Goal: Task Accomplishment & Management: Manage account settings

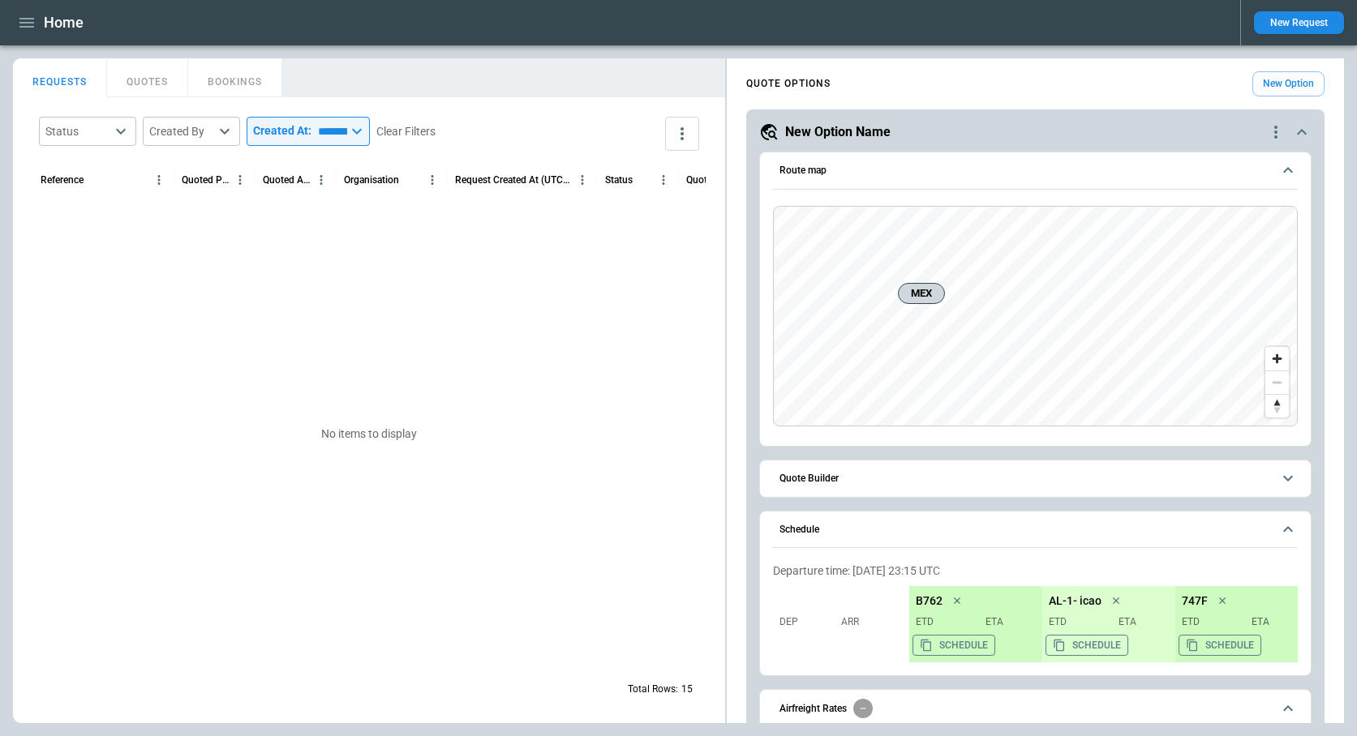
click at [28, 24] on icon "button" at bounding box center [26, 22] width 19 height 19
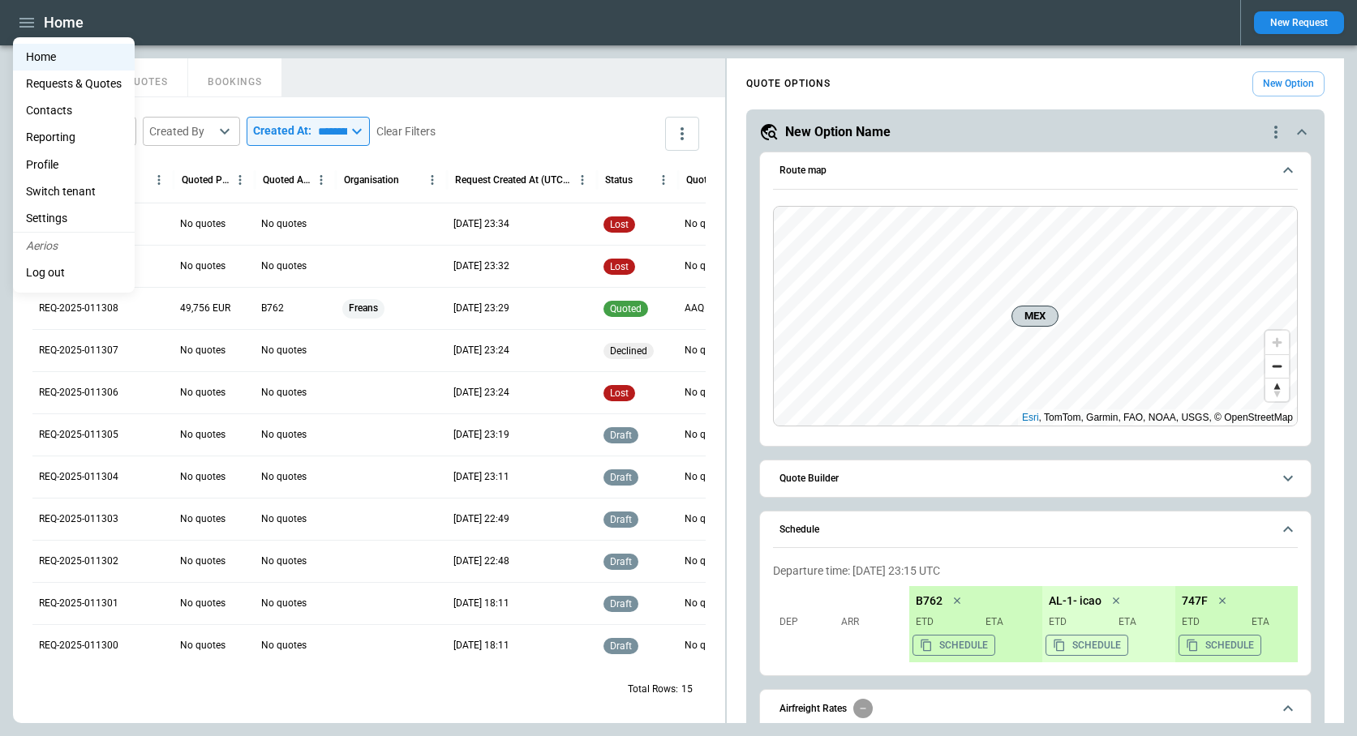
click at [60, 144] on li "Reporting" at bounding box center [74, 137] width 122 height 27
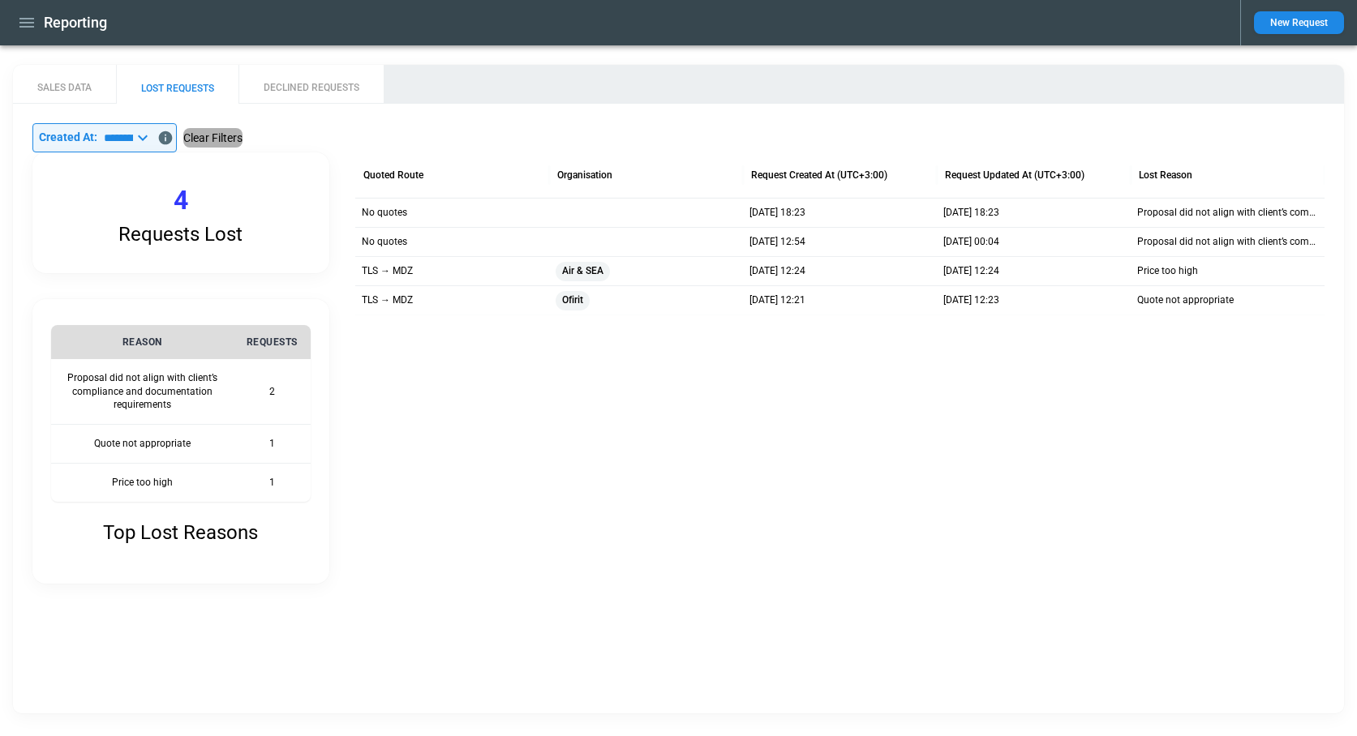
click at [236, 137] on button "Clear Filters" at bounding box center [212, 138] width 59 height 20
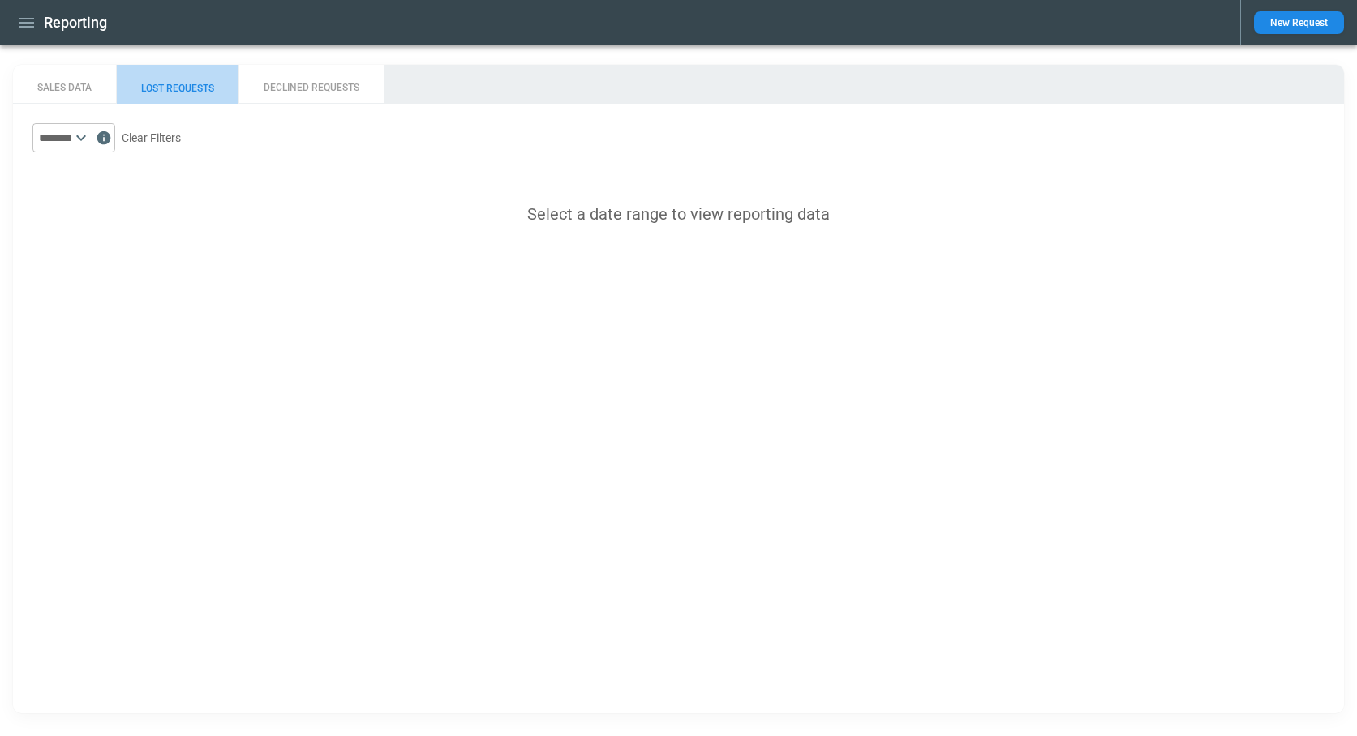
click at [182, 91] on button "LOST REQUESTS" at bounding box center [177, 84] width 122 height 39
click at [91, 134] on icon at bounding box center [80, 137] width 19 height 19
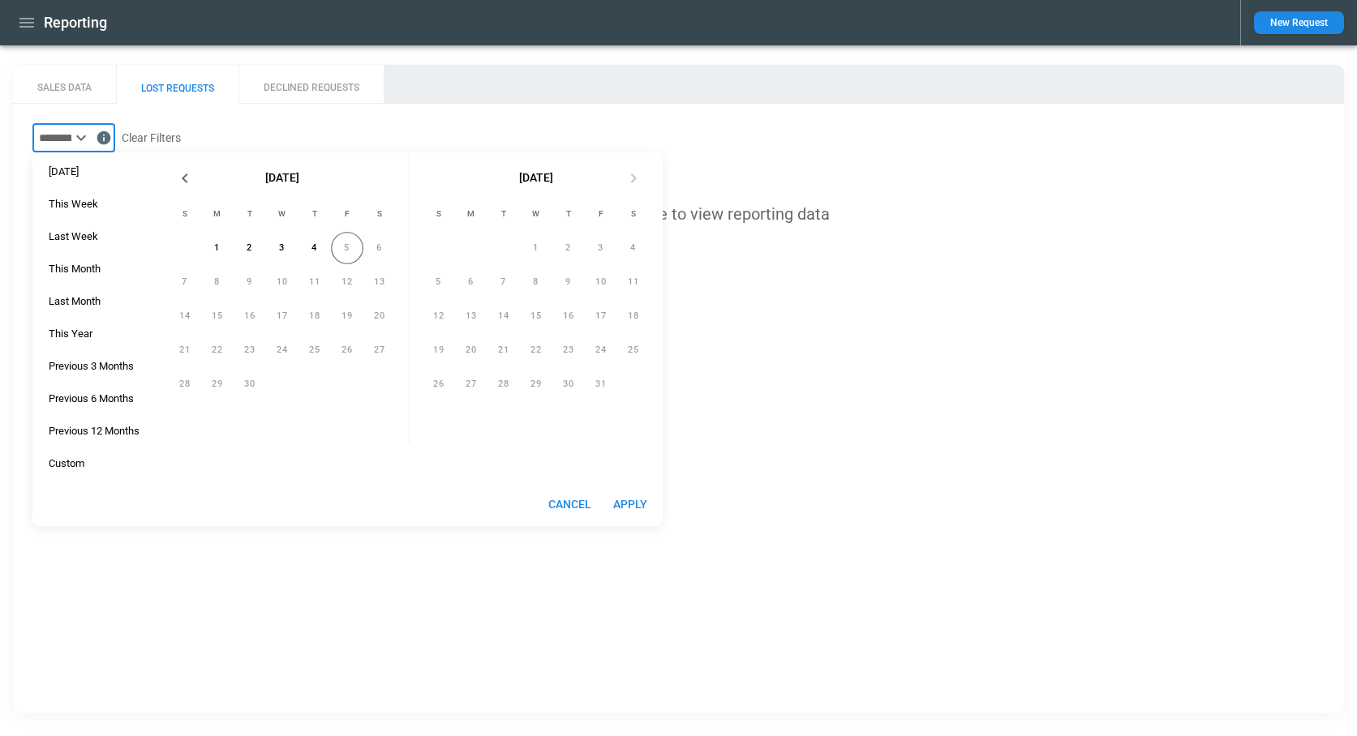
click at [332, 78] on button "DECLINED REQUESTS" at bounding box center [310, 84] width 145 height 39
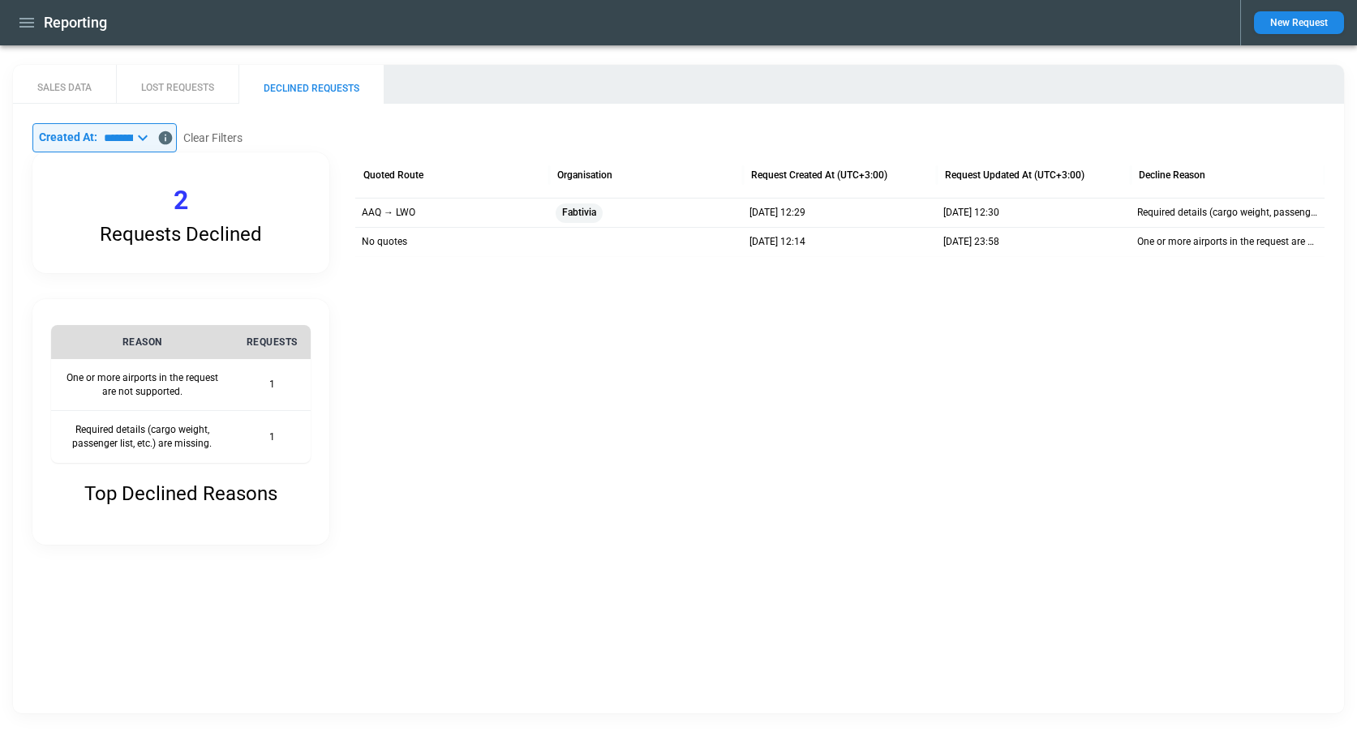
click at [152, 135] on icon at bounding box center [142, 137] width 19 height 19
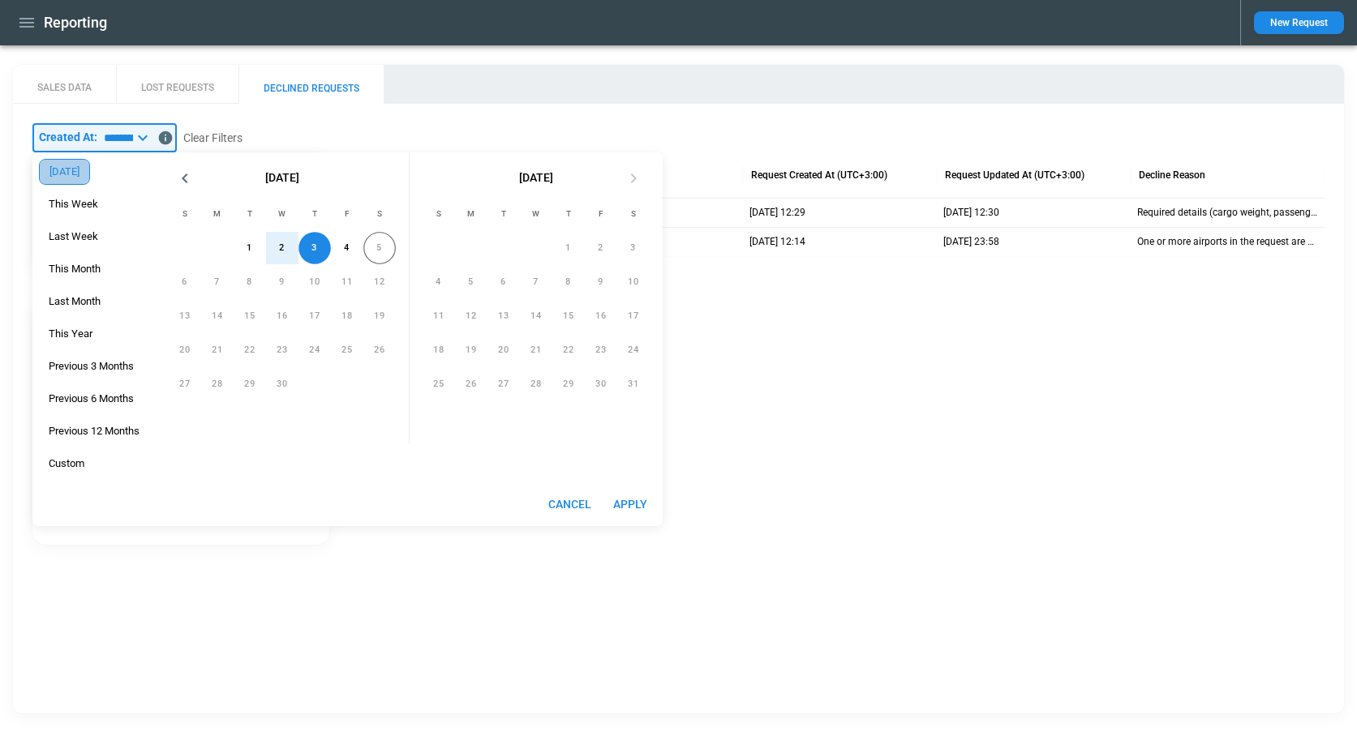
click at [86, 173] on span "Yesterday" at bounding box center [64, 171] width 49 height 13
click at [628, 506] on button "Apply" at bounding box center [630, 505] width 52 height 30
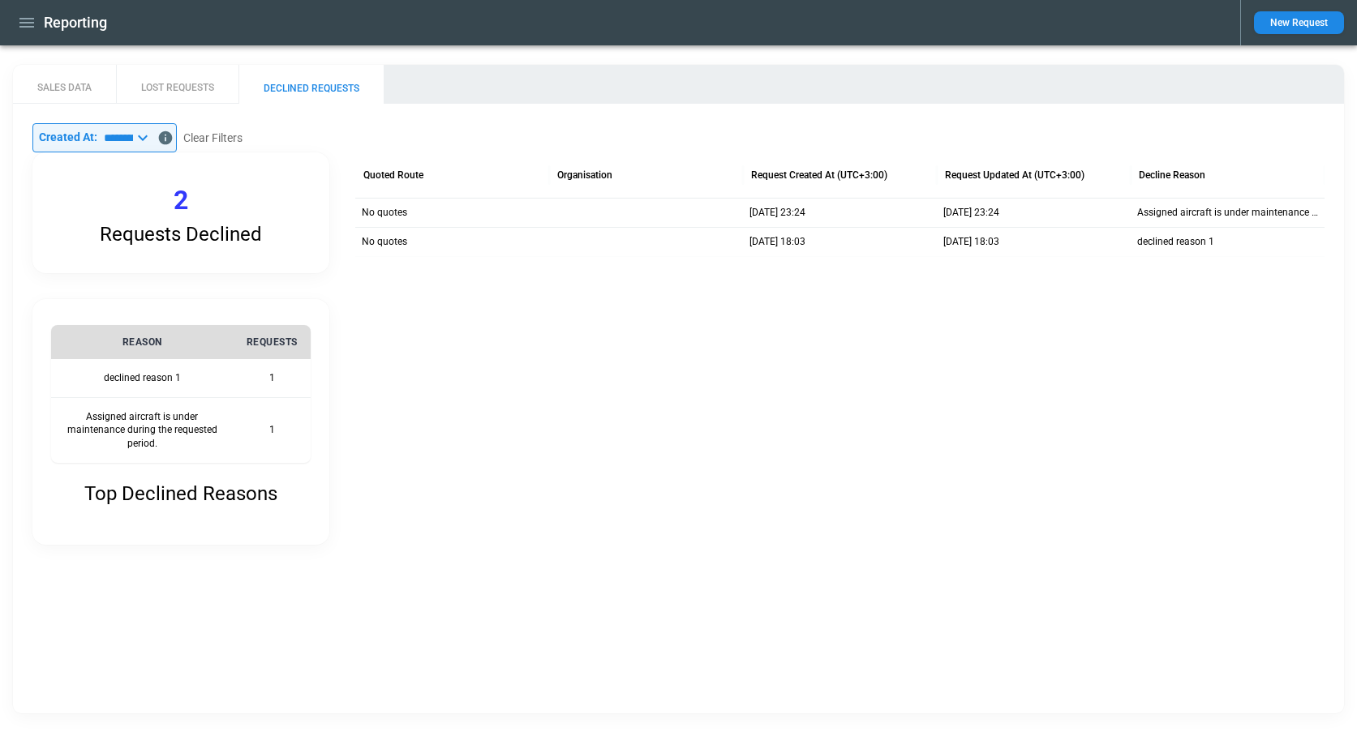
click at [569, 475] on div at bounding box center [839, 400] width 969 height 289
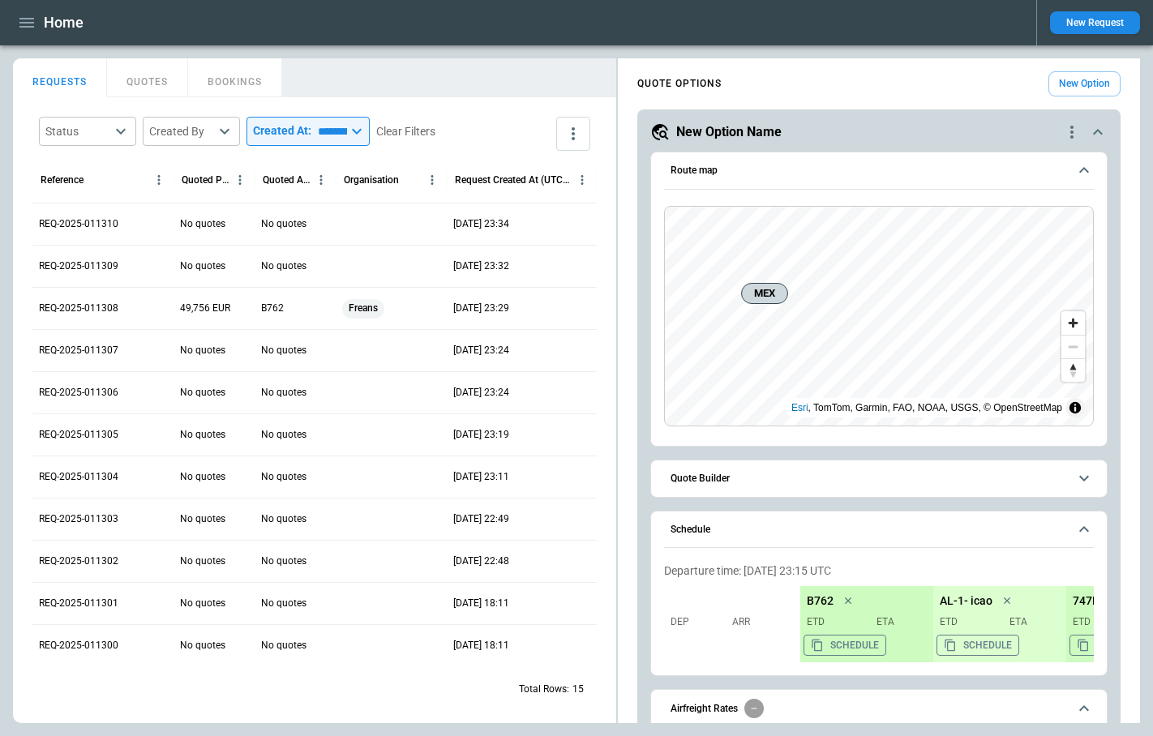
click at [121, 132] on body "Home New Request FindBorderBarSize REQUESTS QUOTES BOOKINGS Status ​ Created By…" at bounding box center [576, 368] width 1153 height 736
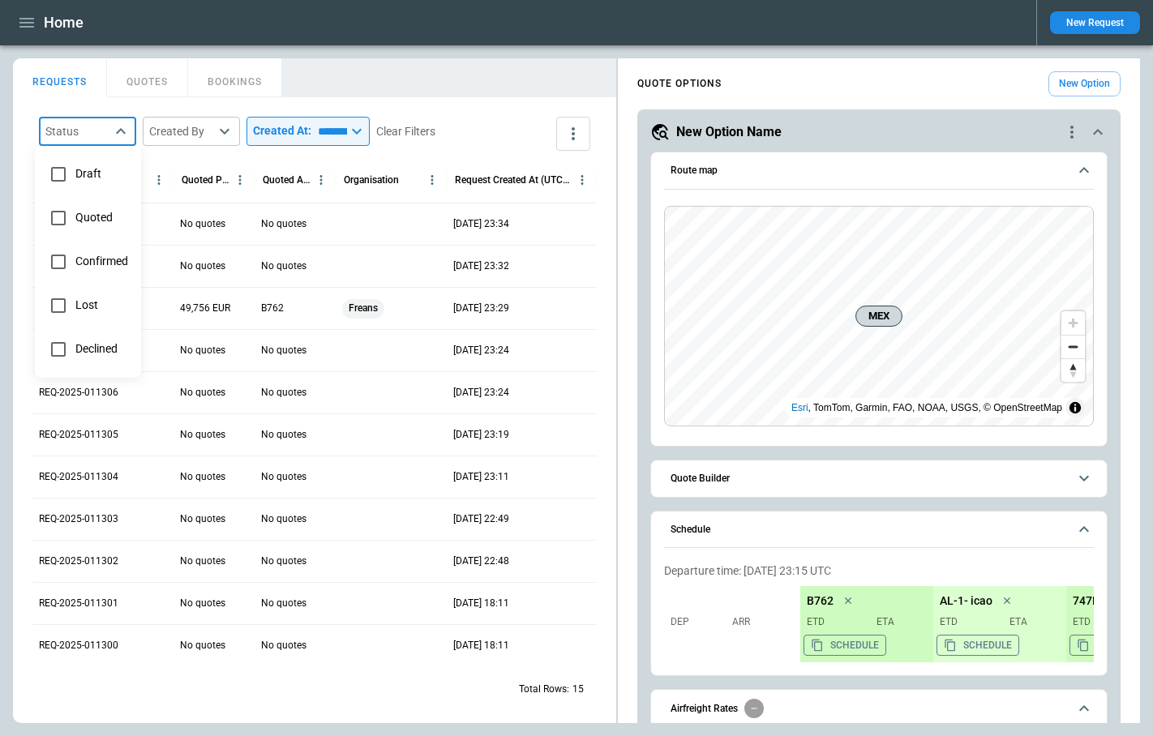
click at [399, 75] on div at bounding box center [576, 368] width 1153 height 736
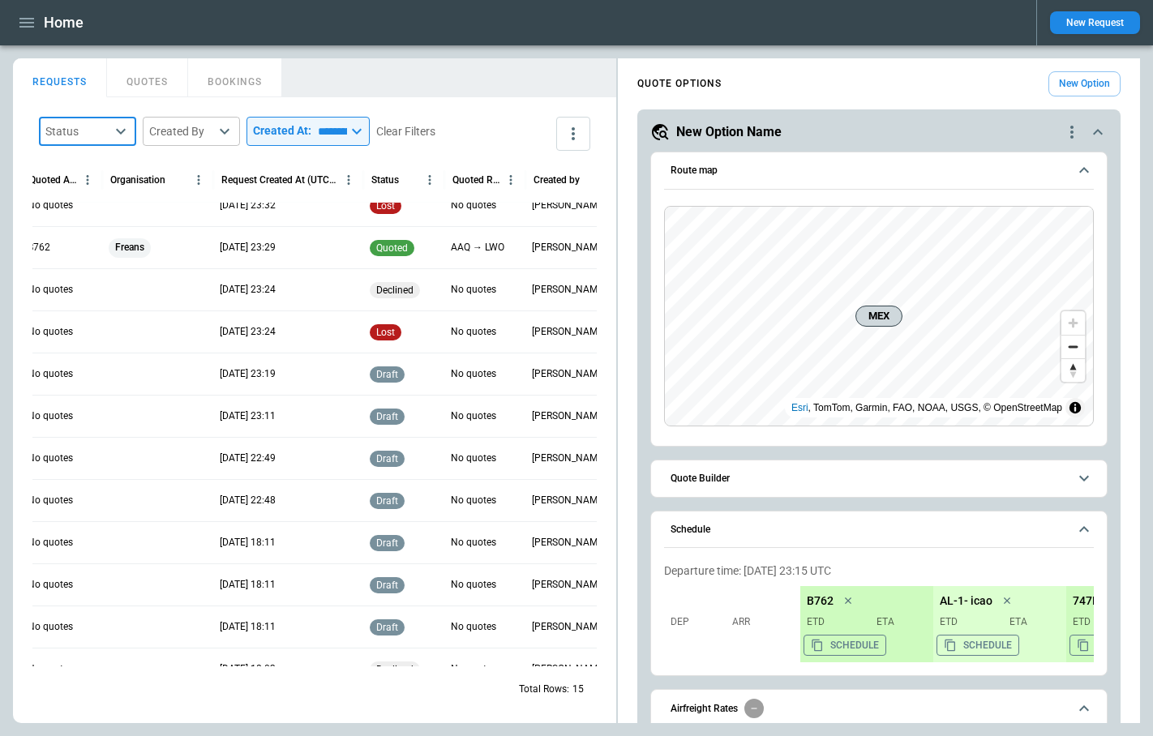
scroll to position [62, 234]
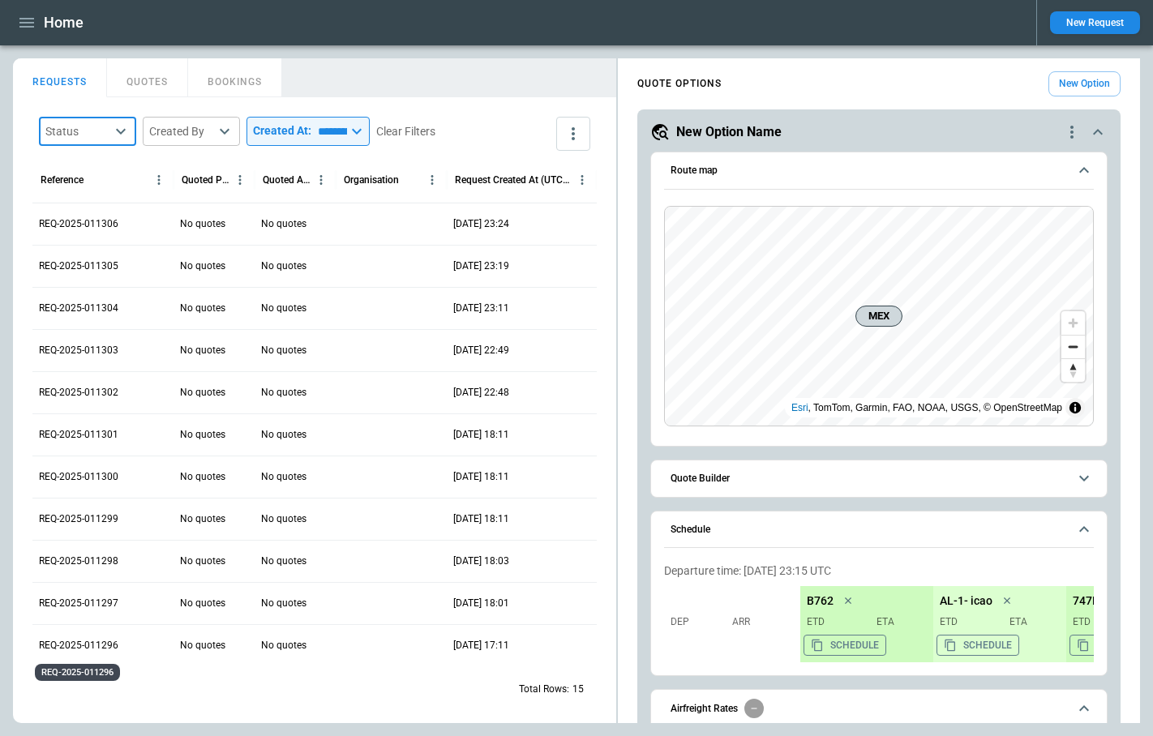
click at [88, 646] on p "REQ-2025-011296" at bounding box center [78, 646] width 79 height 14
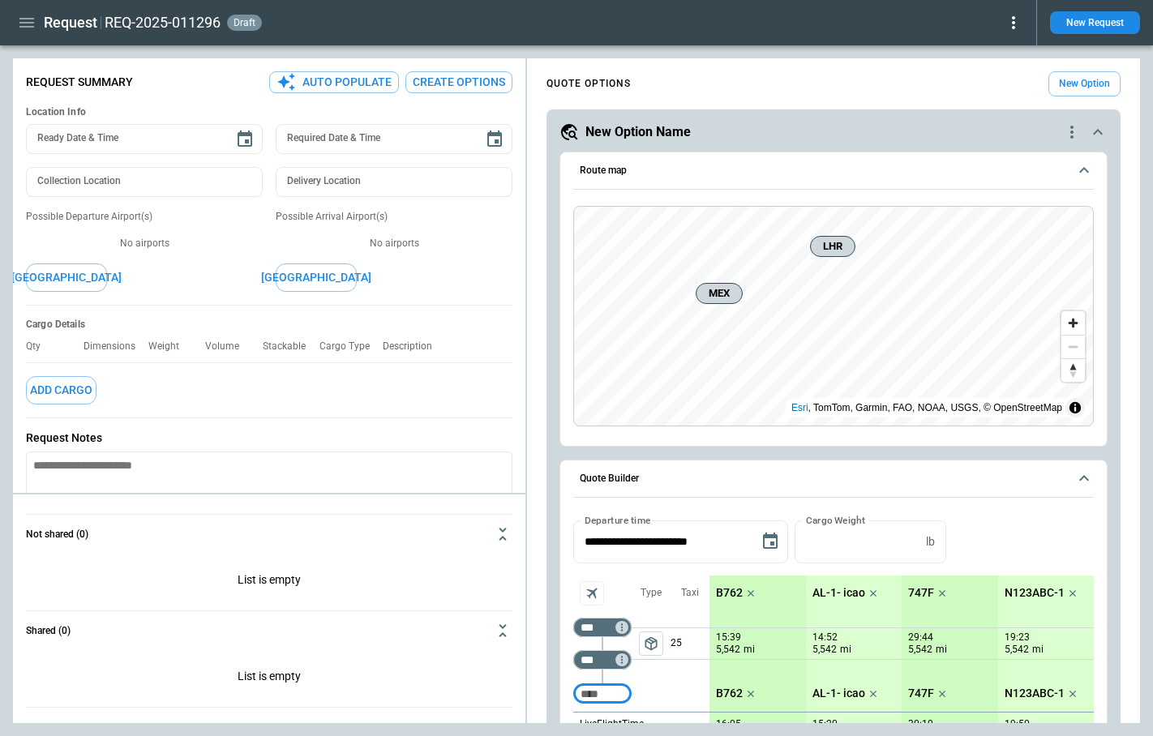
click at [1014, 24] on icon at bounding box center [1013, 22] width 19 height 19
click at [991, 92] on button "Decline" at bounding box center [995, 97] width 54 height 24
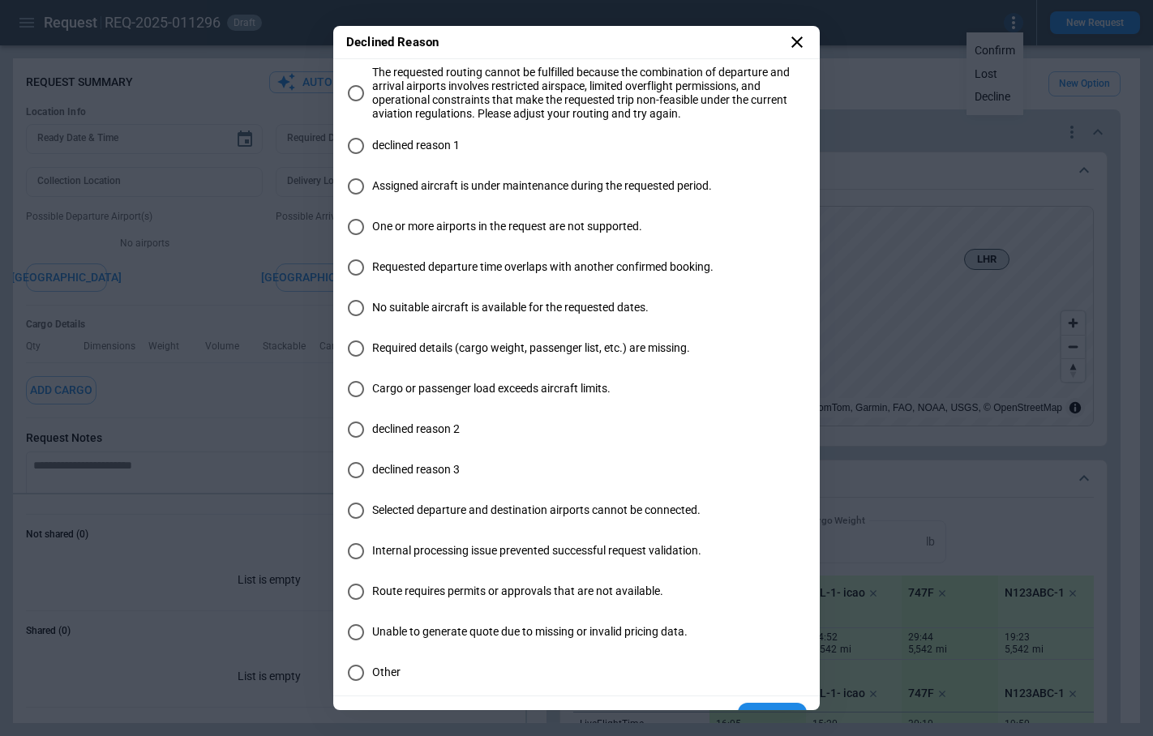
click at [444, 79] on span "The requested routing cannot be fulfilled because the combination of departure …" at bounding box center [589, 94] width 435 height 56
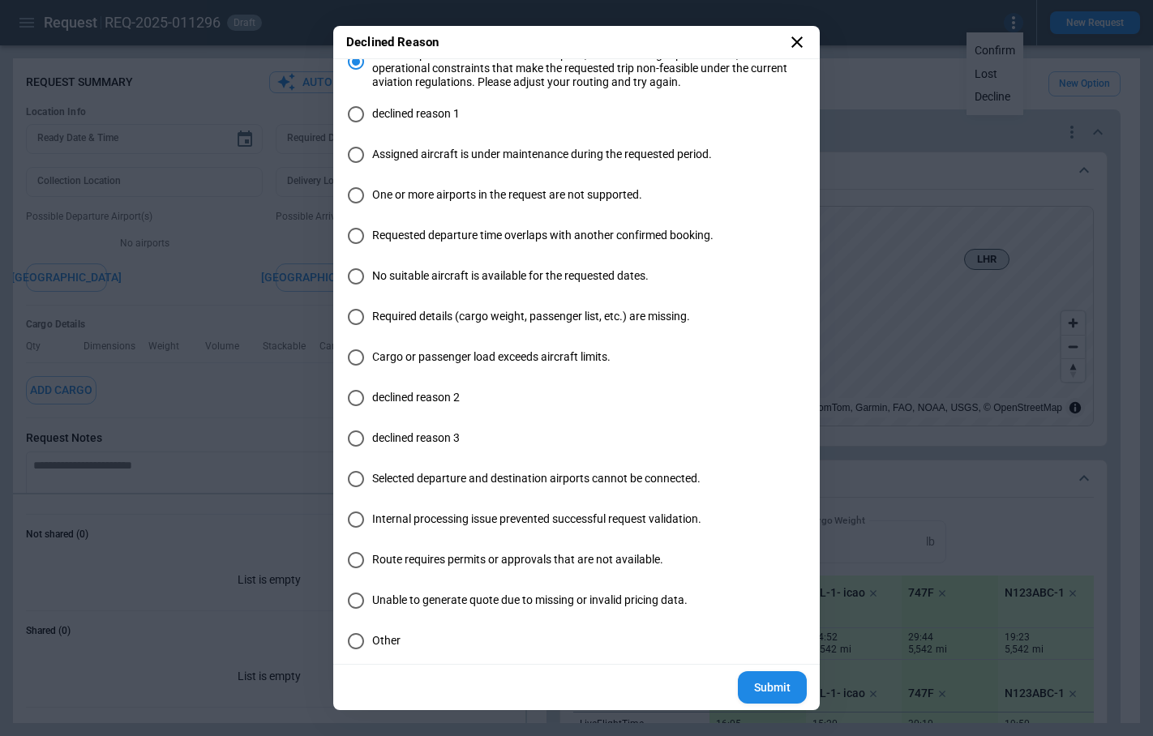
click at [776, 687] on button "Submit" at bounding box center [772, 687] width 69 height 33
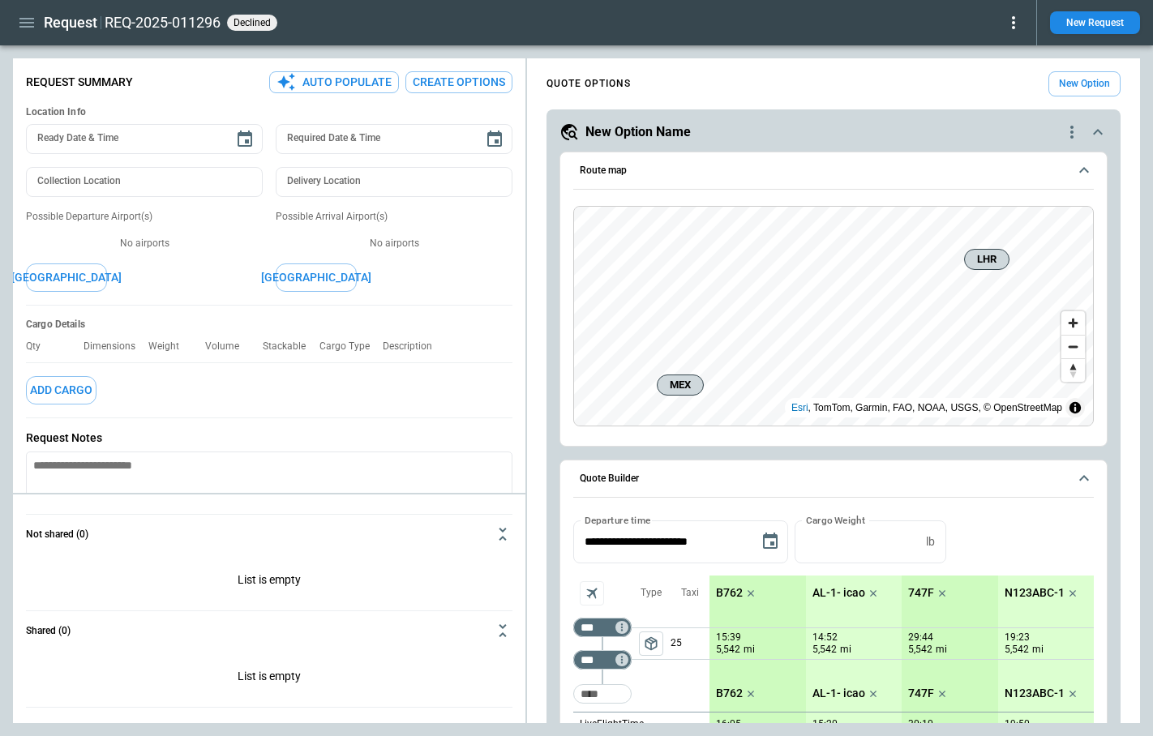
click at [1016, 25] on icon at bounding box center [1013, 22] width 19 height 19
click at [1005, 47] on button "Reopen" at bounding box center [996, 51] width 52 height 24
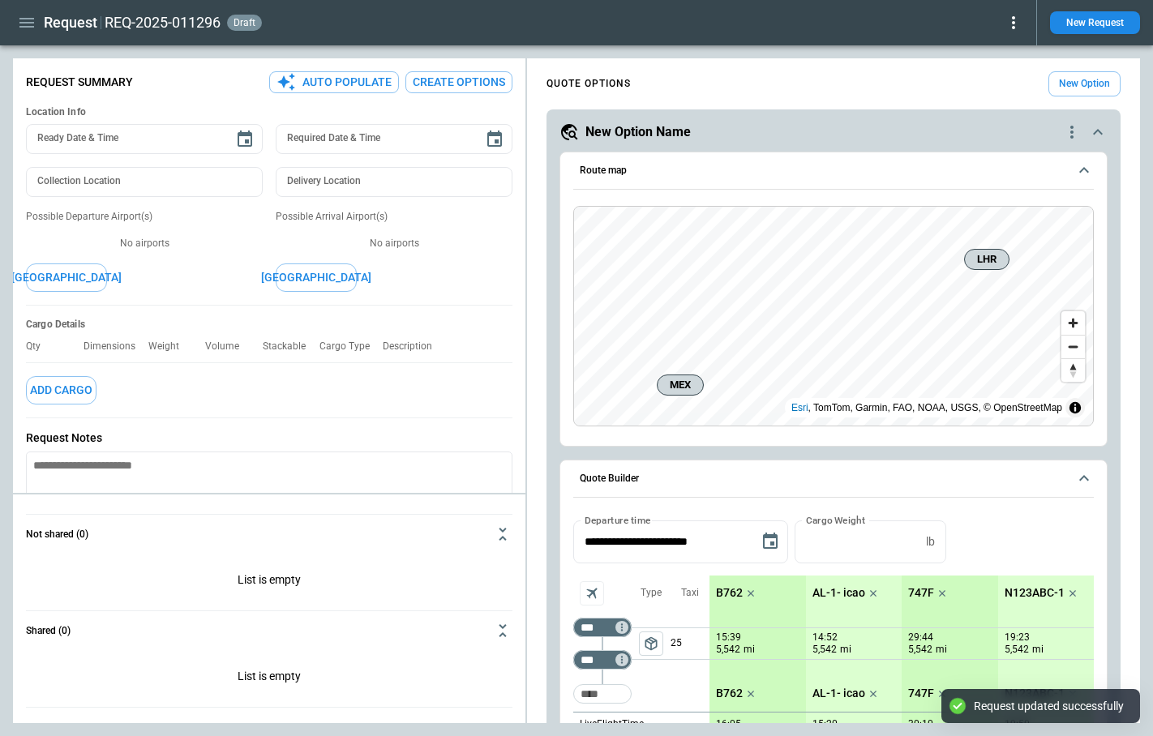
type textarea "*"
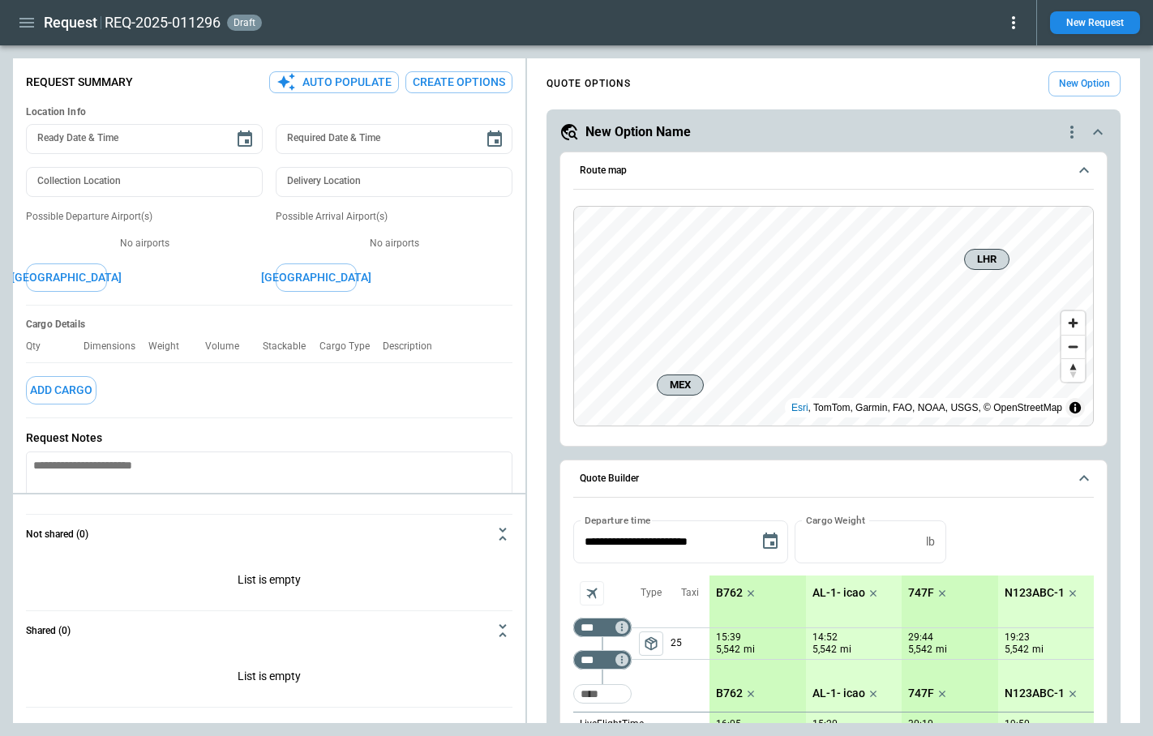
click at [24, 25] on icon "button" at bounding box center [26, 22] width 19 height 19
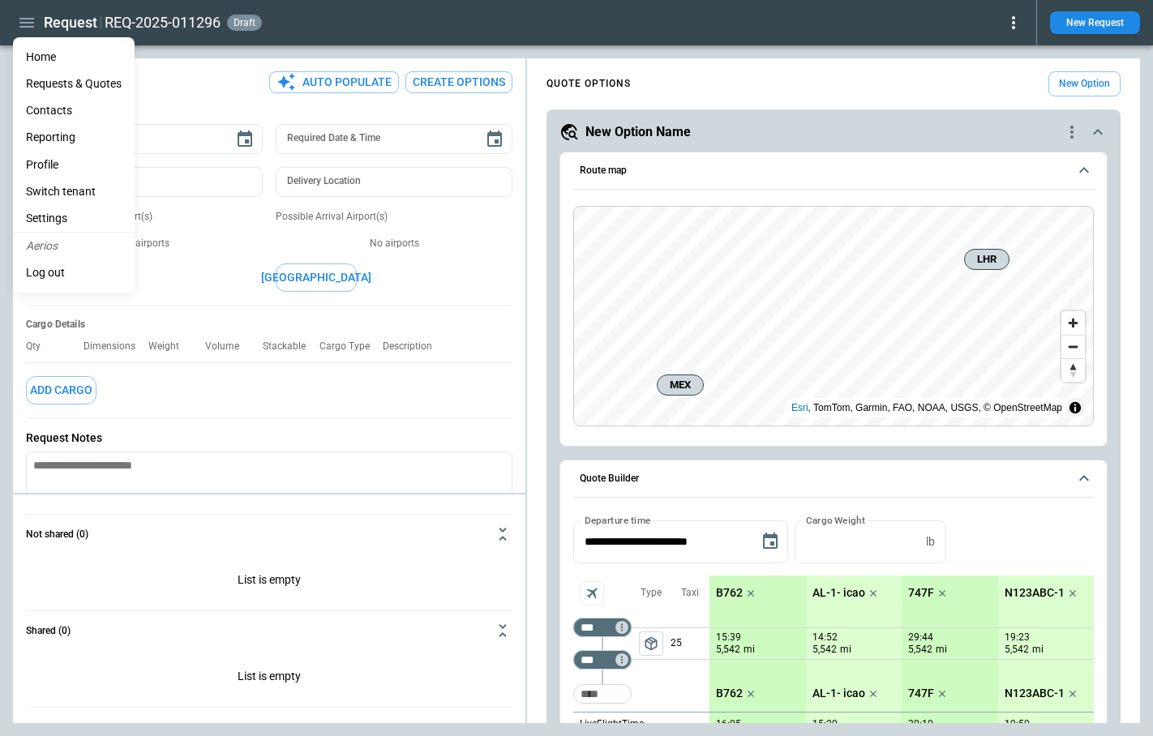
click at [40, 56] on li "Home" at bounding box center [74, 57] width 122 height 27
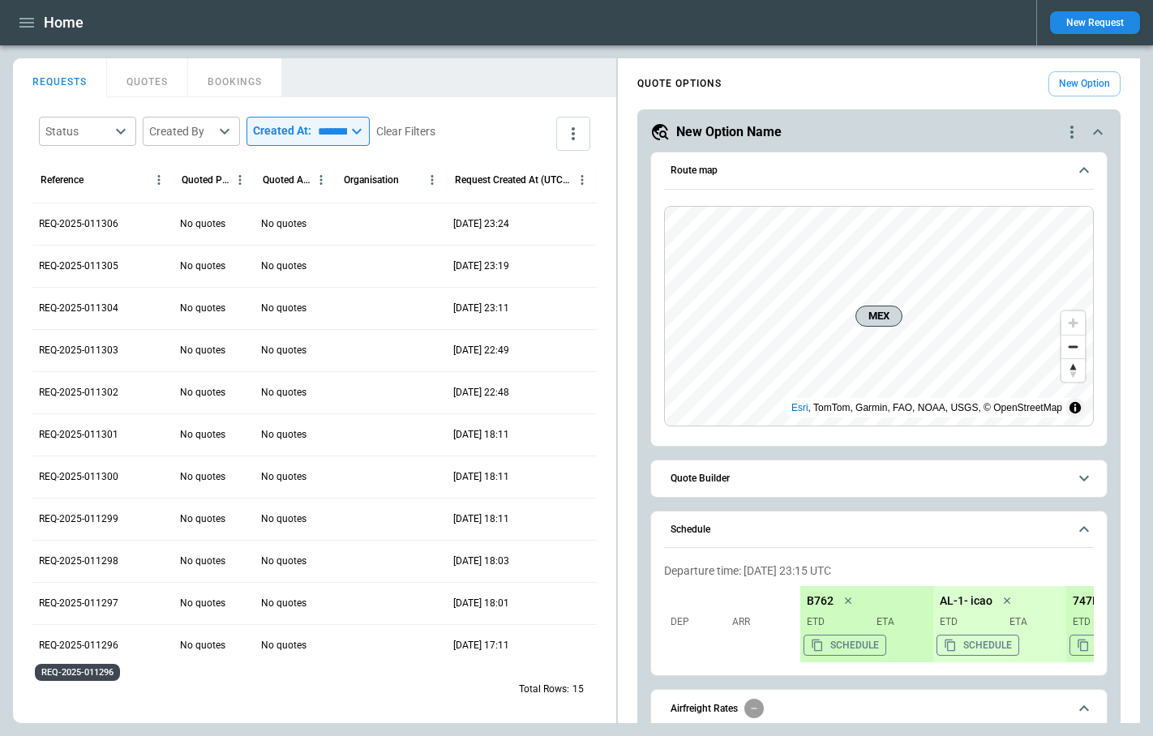
click at [93, 641] on p "REQ-2025-011296" at bounding box center [78, 646] width 79 height 14
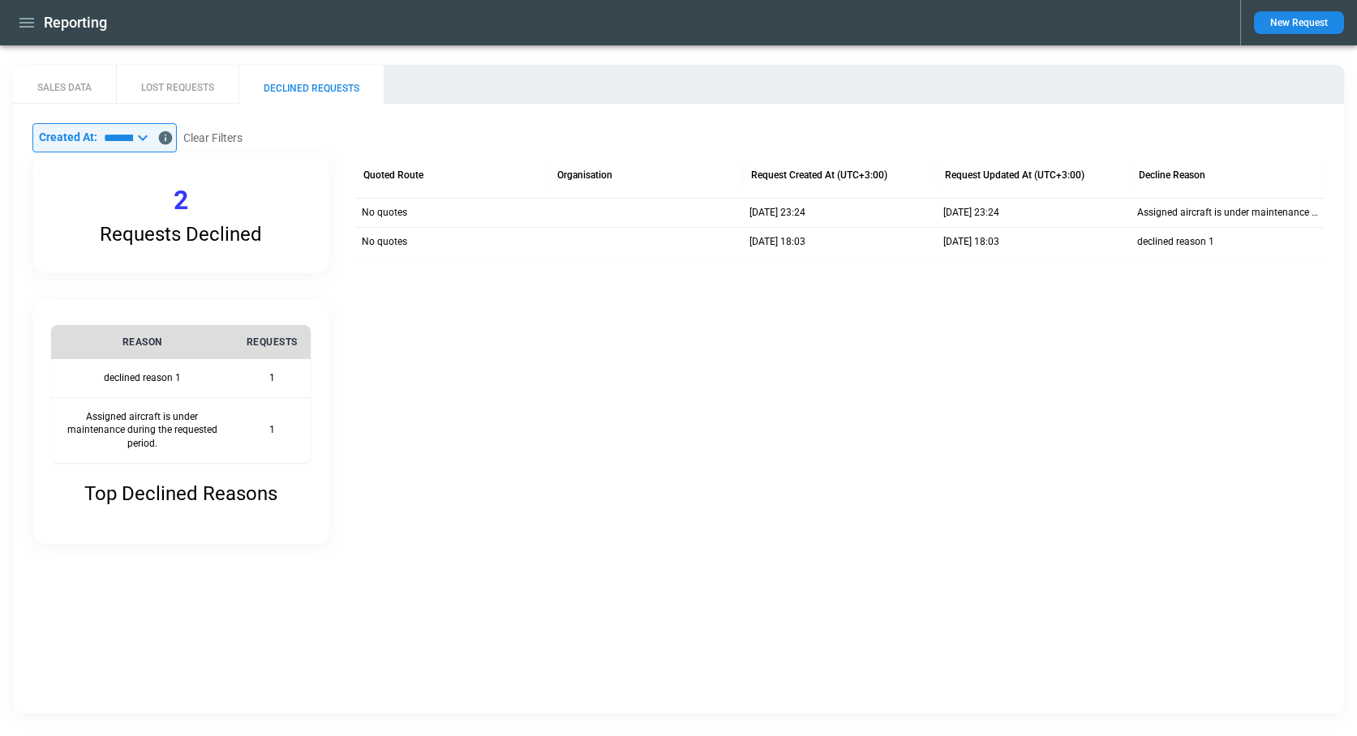
click at [179, 96] on button "LOST REQUESTS" at bounding box center [177, 84] width 122 height 39
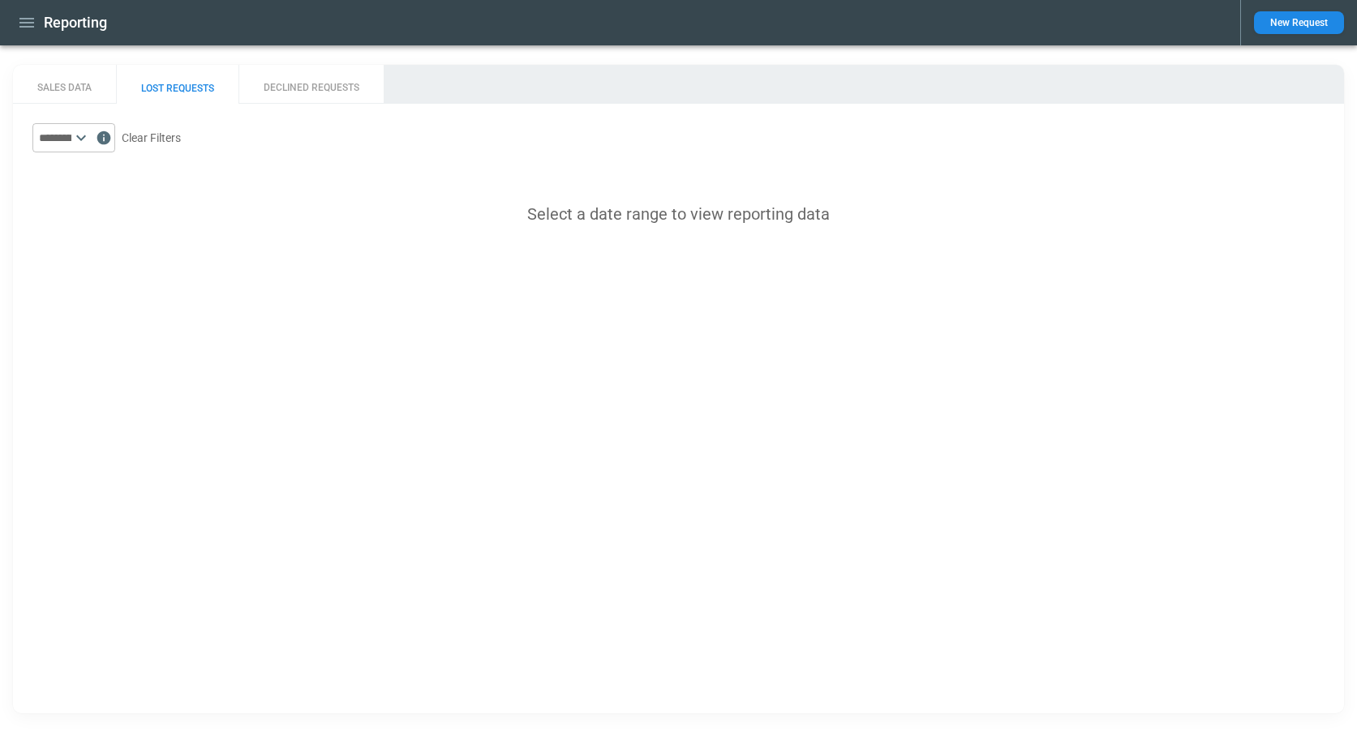
click at [91, 135] on icon at bounding box center [80, 137] width 19 height 19
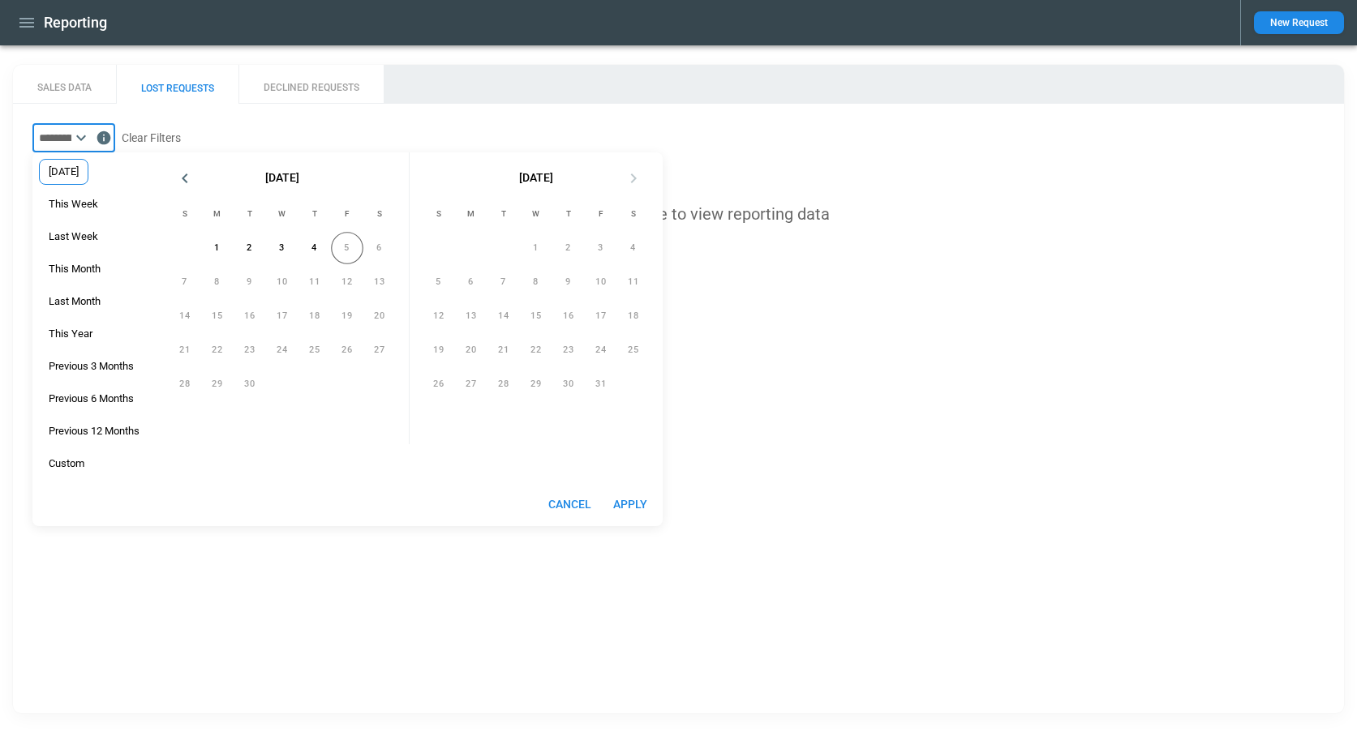
click at [88, 170] on span "[DATE]" at bounding box center [64, 171] width 48 height 13
click at [642, 503] on button "Apply" at bounding box center [630, 505] width 52 height 30
type input "*********"
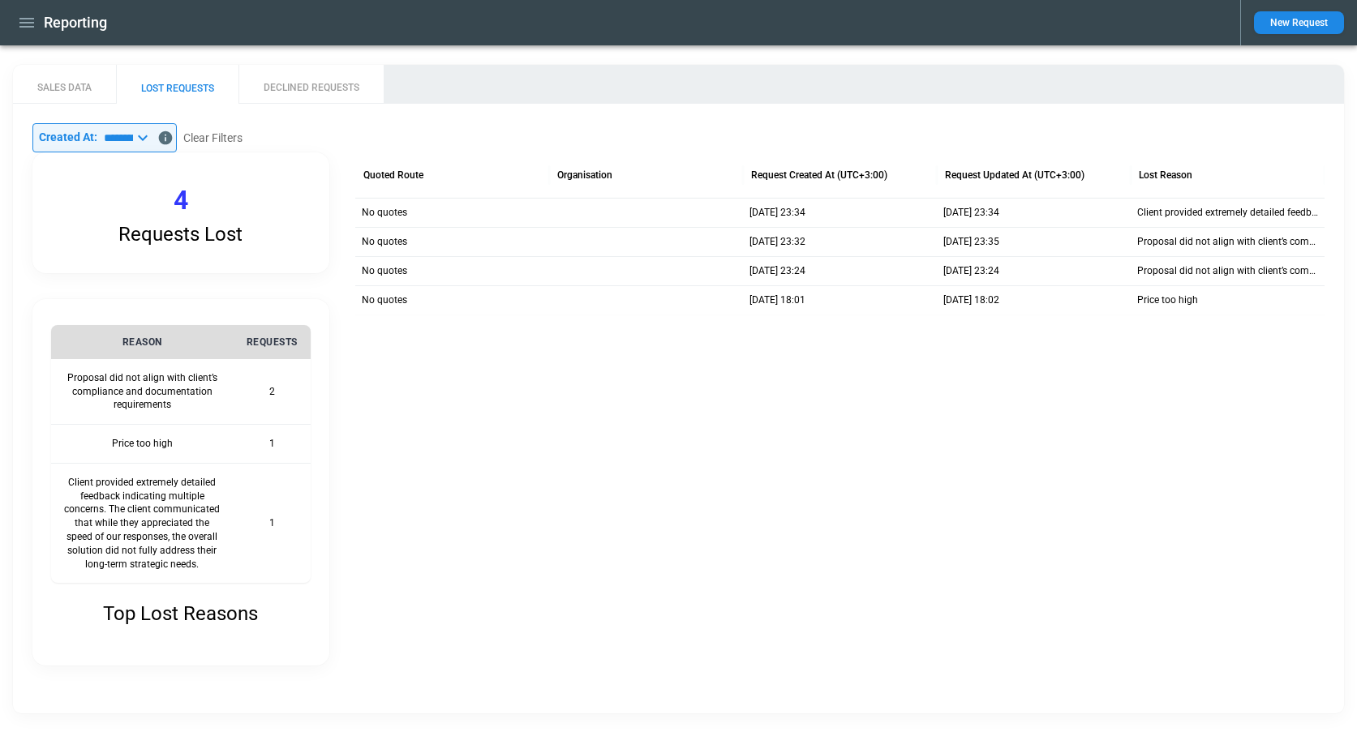
click at [395, 427] on div at bounding box center [839, 490] width 969 height 351
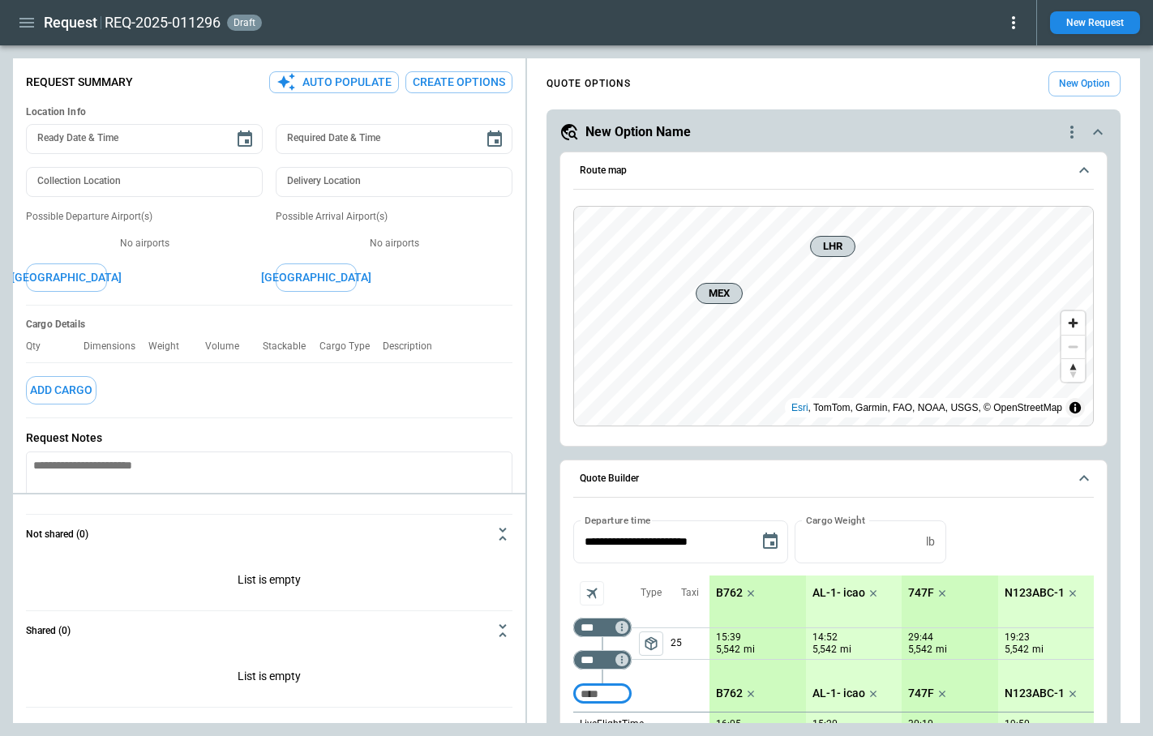
click at [1011, 24] on icon at bounding box center [1013, 22] width 19 height 19
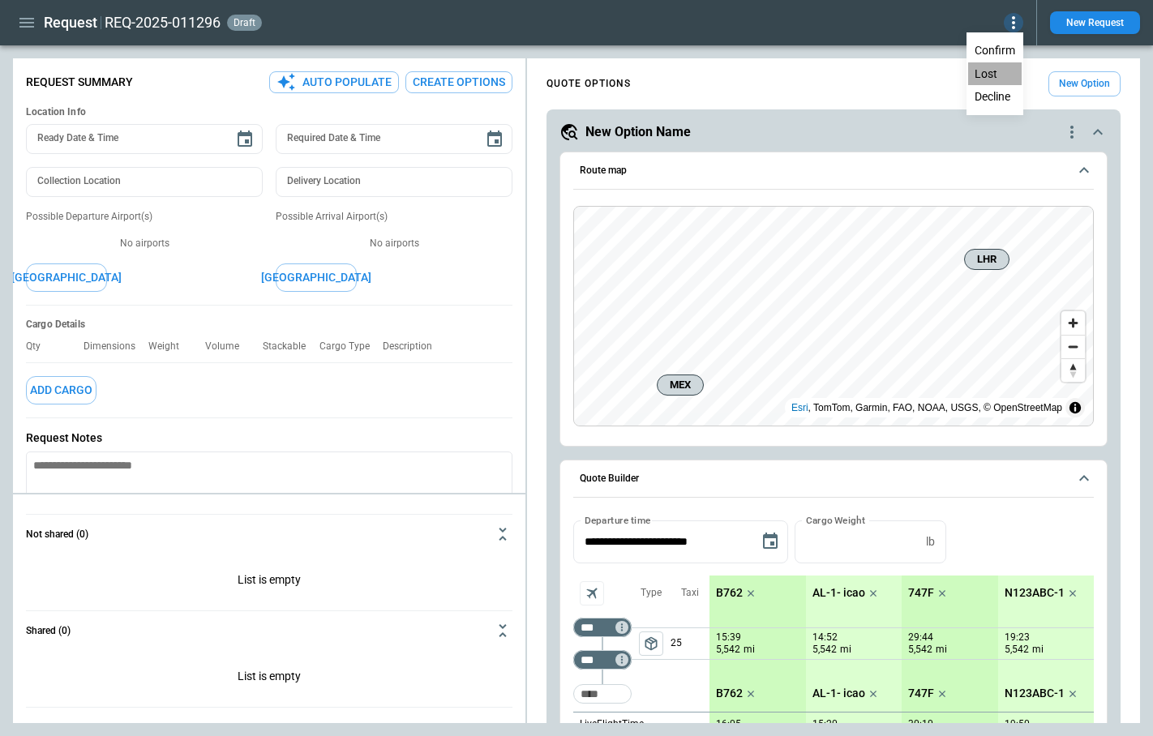
click at [992, 75] on button "Lost" at bounding box center [995, 74] width 54 height 24
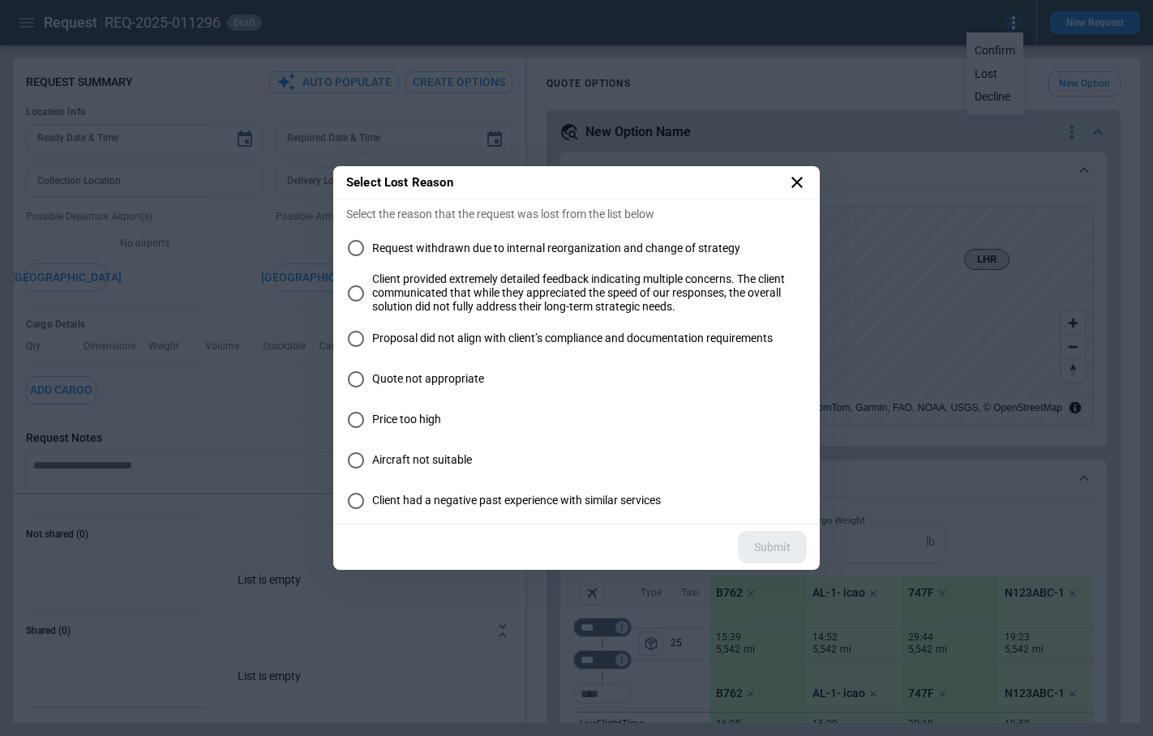
click at [452, 279] on span "Client provided extremely detailed feedback indicating multiple concerns. The c…" at bounding box center [589, 292] width 435 height 41
click at [755, 551] on button "Submit" at bounding box center [772, 547] width 69 height 33
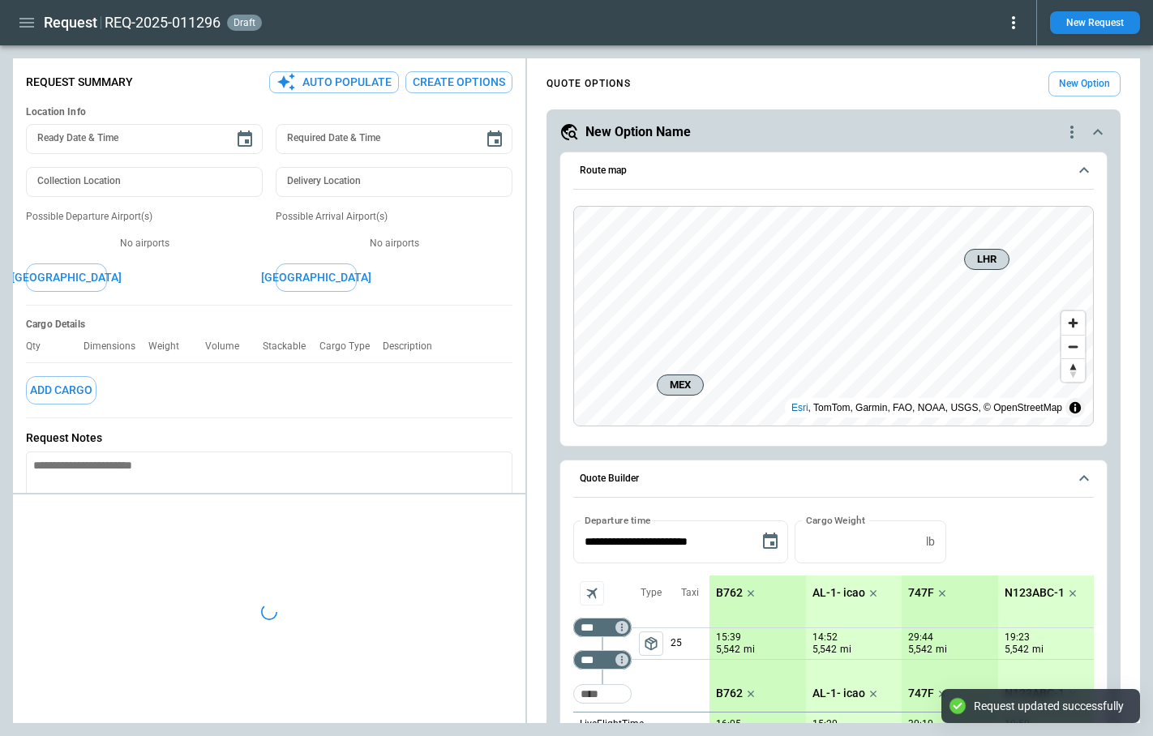
type textarea "*"
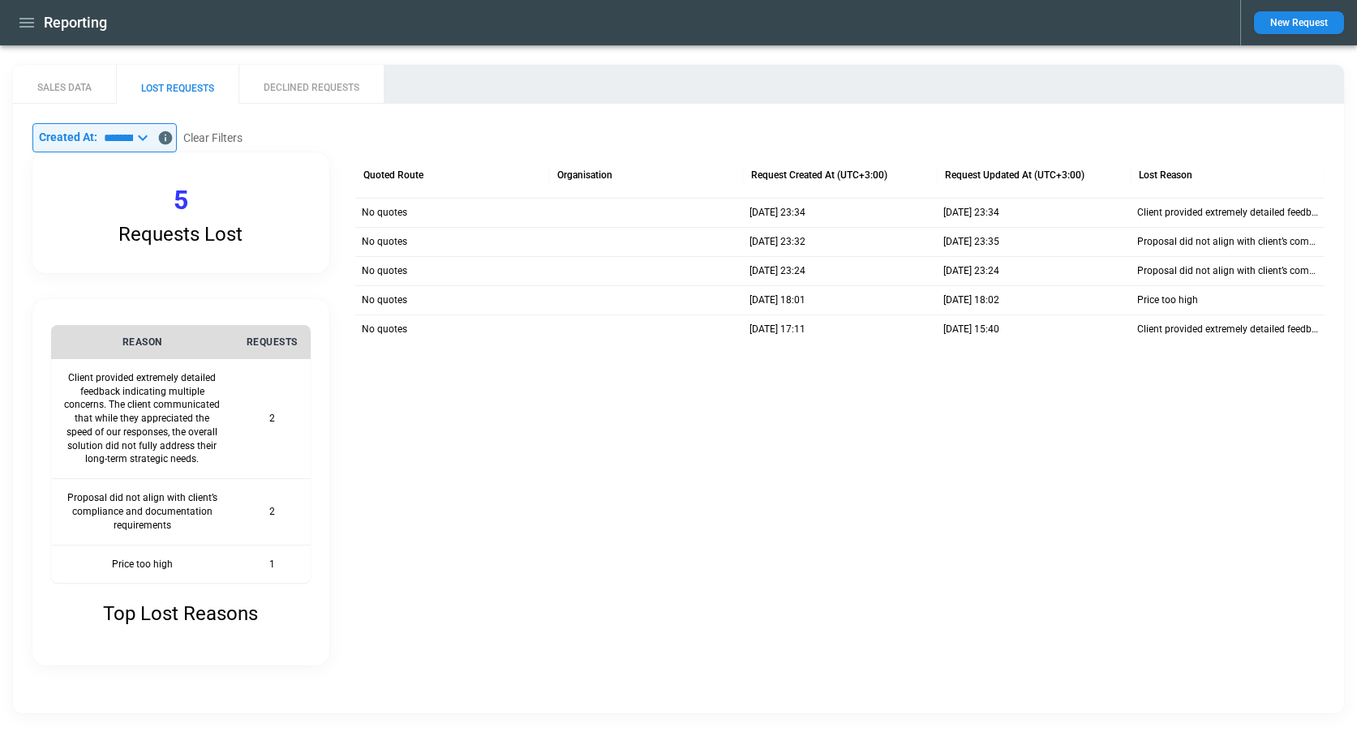
click at [489, 439] on div at bounding box center [839, 505] width 969 height 322
click at [230, 135] on button "Clear Filters" at bounding box center [212, 138] width 59 height 20
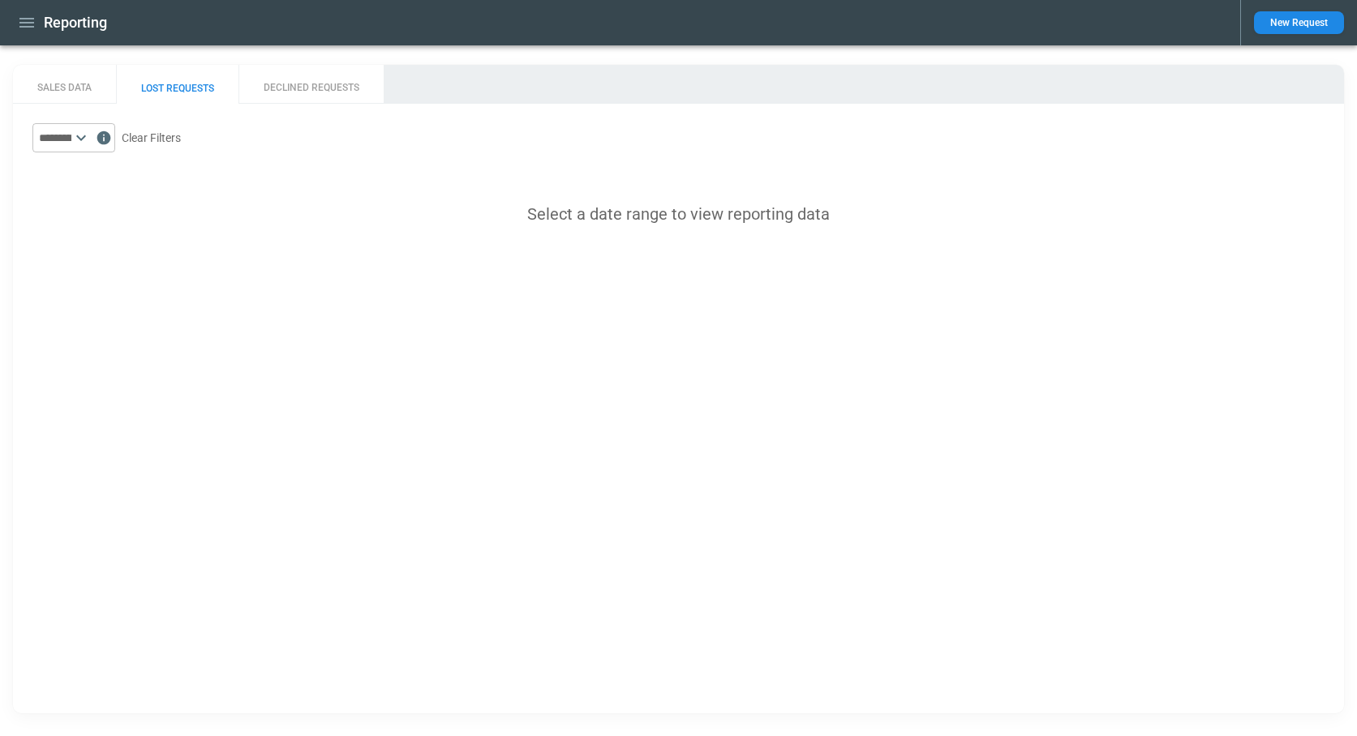
click at [91, 133] on icon at bounding box center [80, 137] width 19 height 19
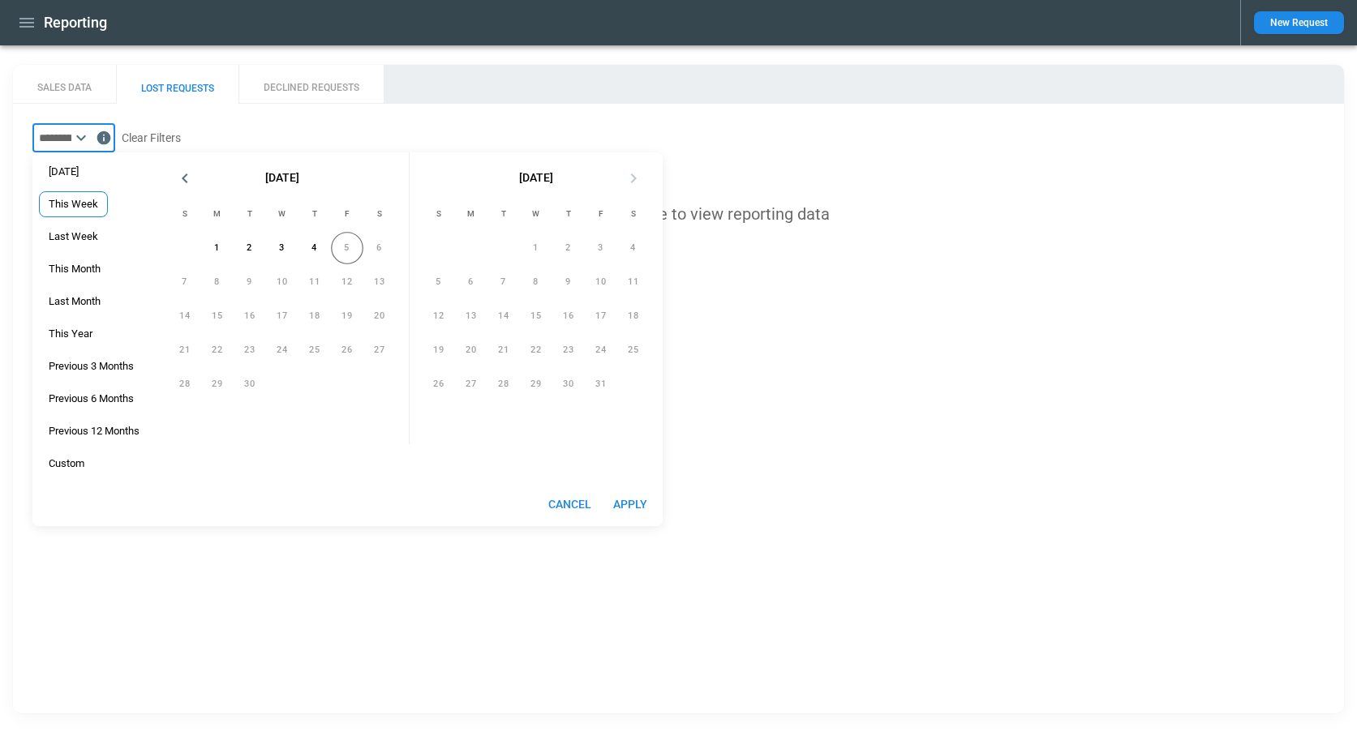
click at [78, 200] on span "This Week" at bounding box center [73, 204] width 67 height 13
click at [634, 503] on button "Apply" at bounding box center [630, 505] width 52 height 30
type input "*********"
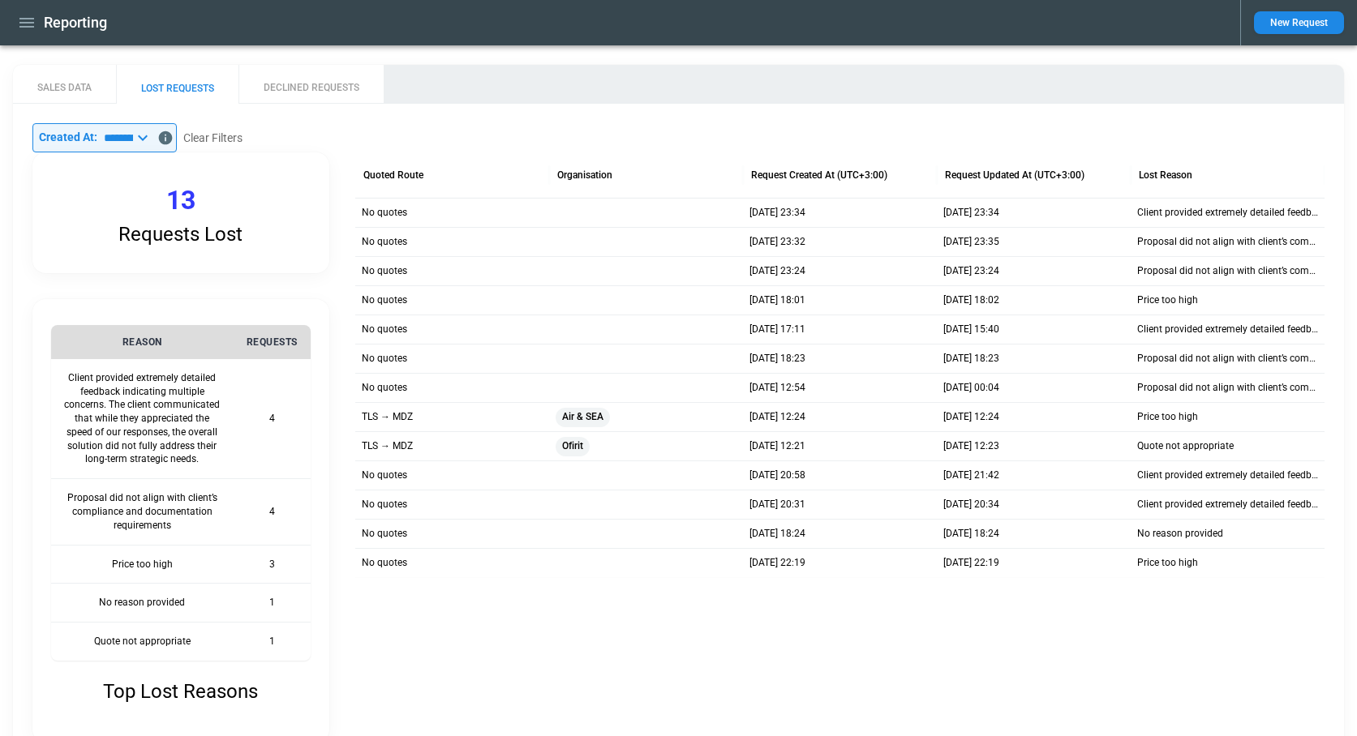
click at [529, 76] on div "SALES DATA LOST REQUESTS DECLINED REQUESTS" at bounding box center [678, 84] width 1331 height 39
